Goal: Task Accomplishment & Management: Use online tool/utility

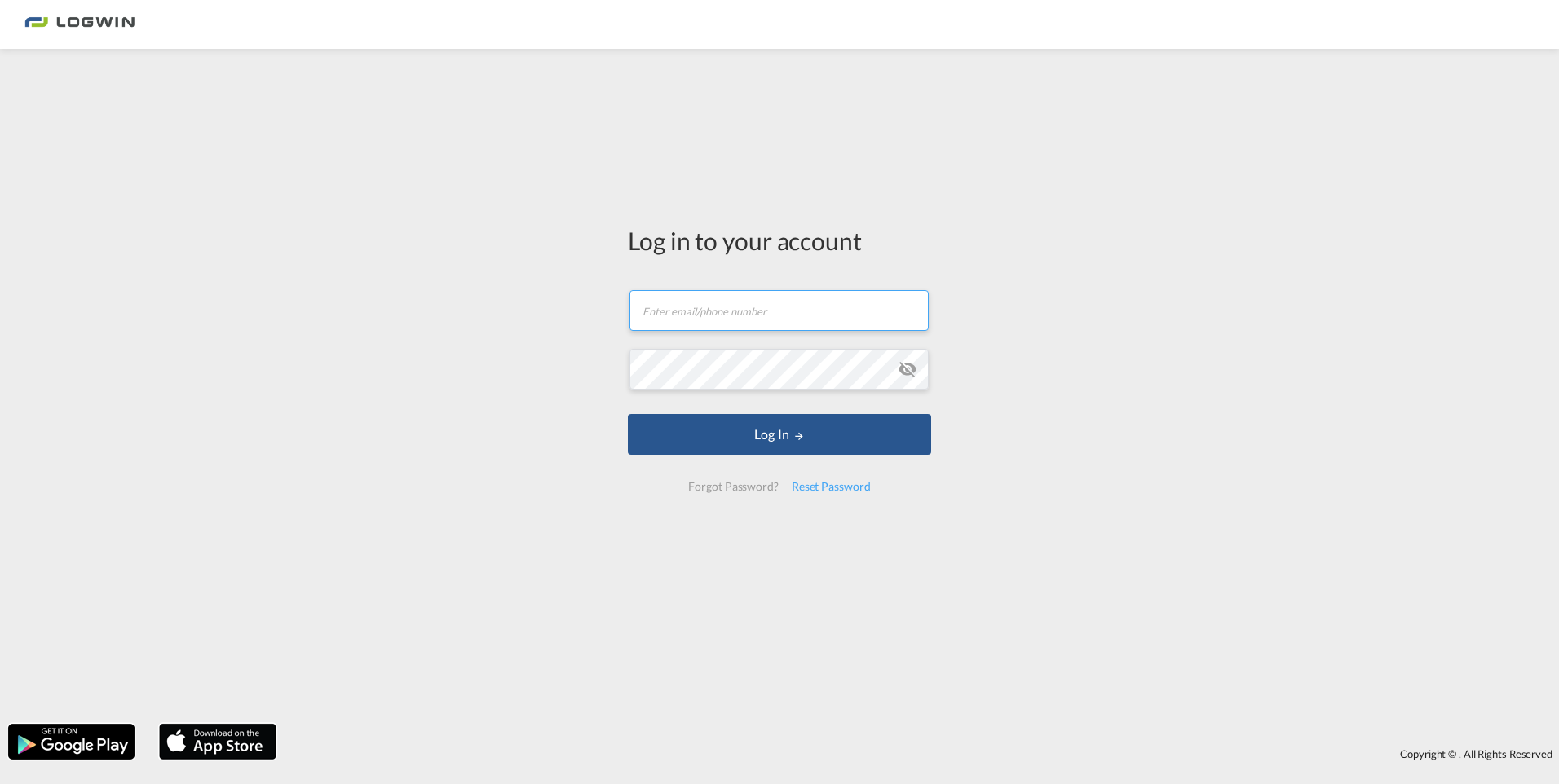
click at [680, 312] on input "text" at bounding box center [779, 311] width 299 height 41
paste input "[PERSON_NAME][EMAIL_ADDRESS][PERSON_NAME][DOMAIN_NAME]"
type input "[PERSON_NAME][EMAIL_ADDRESS][PERSON_NAME][DOMAIN_NAME]"
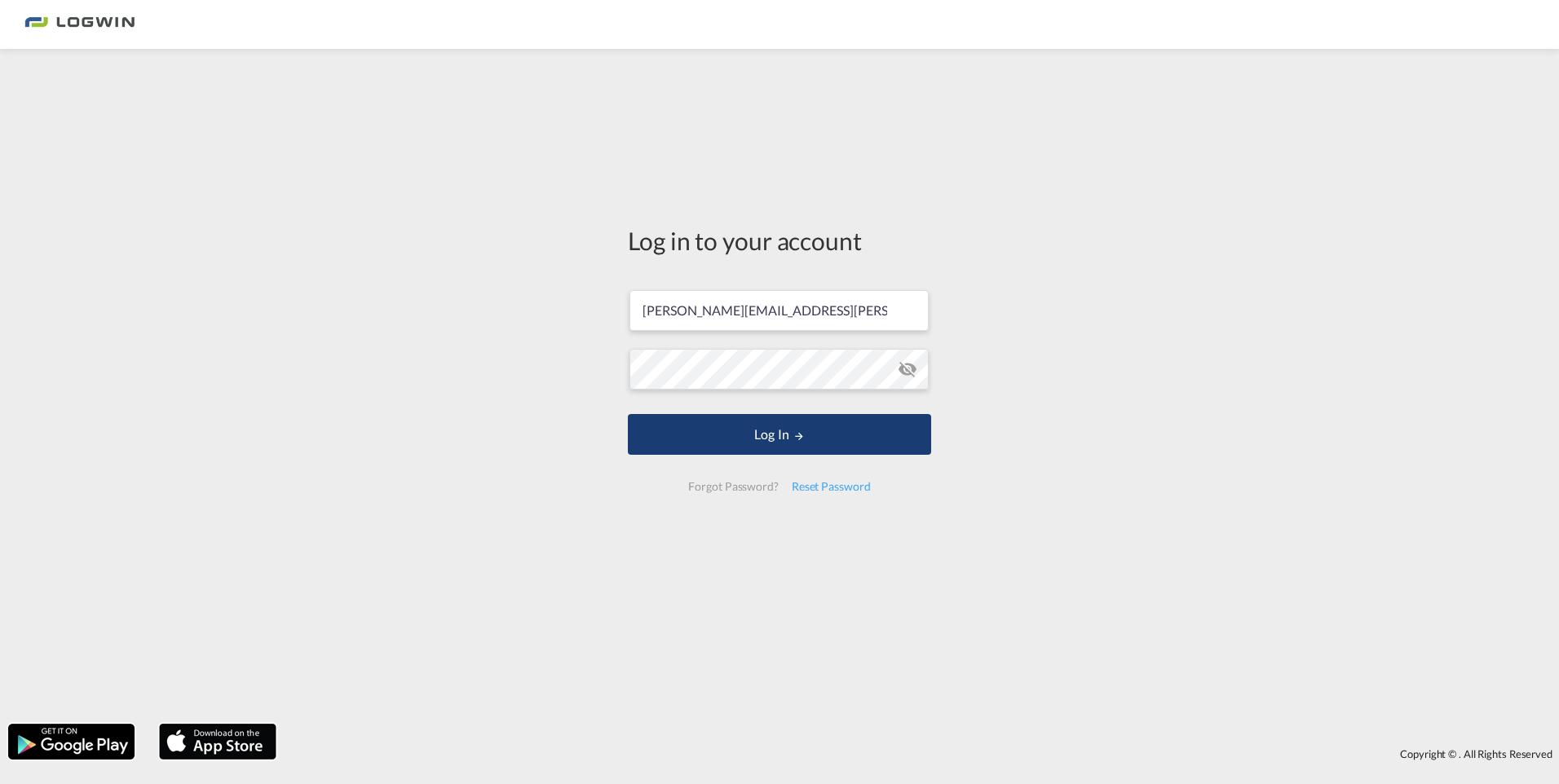
click at [759, 432] on button "Log In" at bounding box center [779, 435] width 303 height 41
